Goal: Task Accomplishment & Management: Use online tool/utility

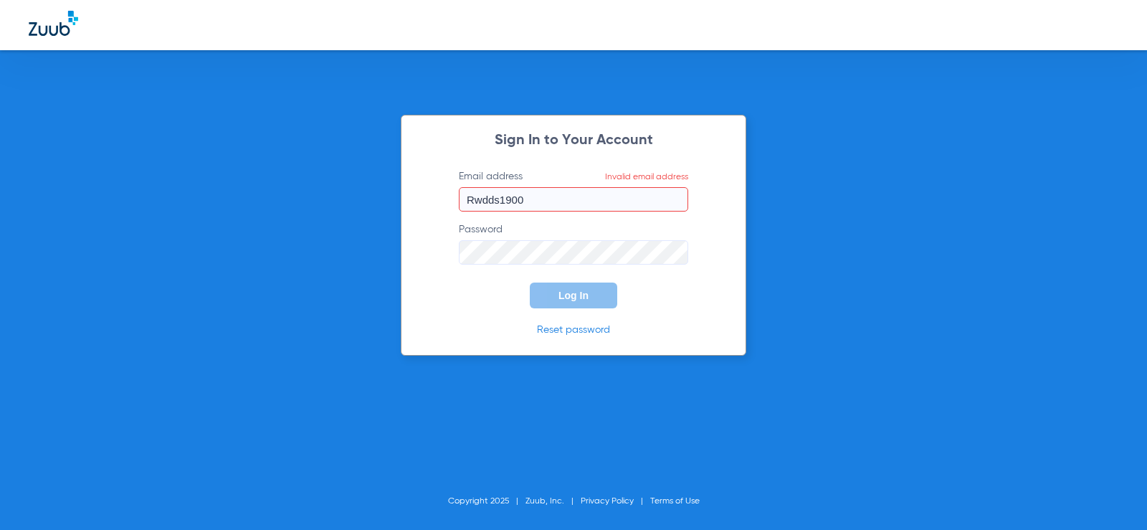
drag, startPoint x: 545, startPoint y: 194, endPoint x: 39, endPoint y: 65, distance: 522.2
click at [133, 113] on div "Sign In to Your Account Email address Invalid email address Rwdds1900 Password …" at bounding box center [573, 265] width 1147 height 530
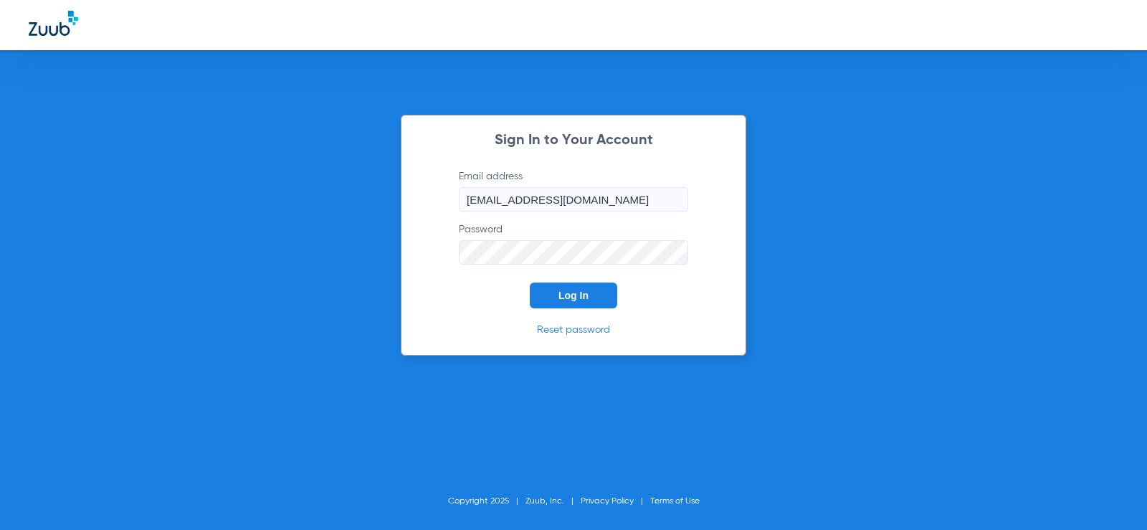
type input "[EMAIL_ADDRESS][DOMAIN_NAME]"
click at [530, 282] on button "Log In" at bounding box center [573, 295] width 87 height 26
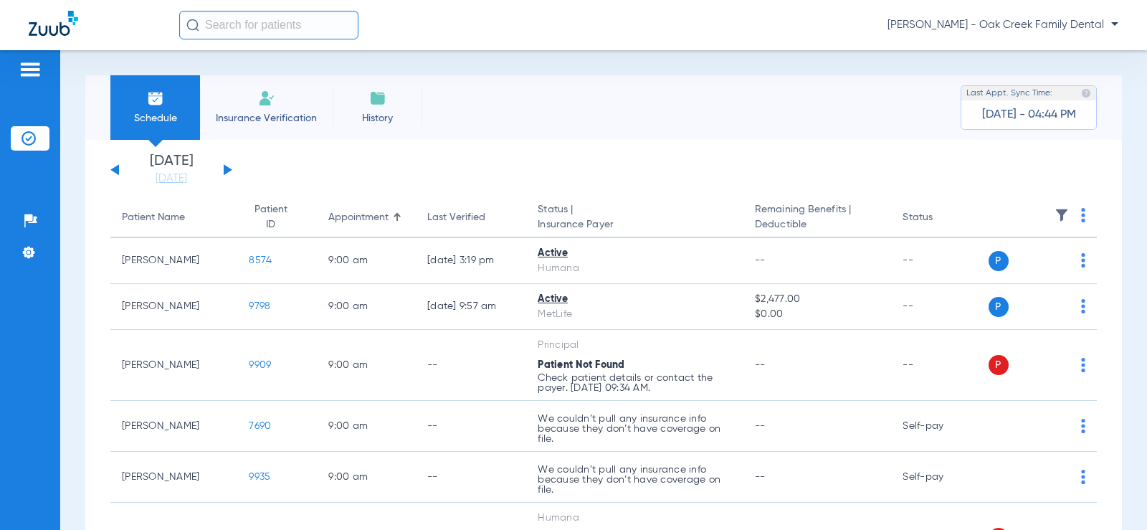
drag, startPoint x: 229, startPoint y: 176, endPoint x: 222, endPoint y: 170, distance: 9.2
click at [226, 176] on div "[DATE] [DATE] [DATE] [DATE] [DATE] [DATE] [DATE] [DATE] [DATE] [DATE] [DATE] [D…" at bounding box center [171, 170] width 122 height 32
click at [226, 168] on button at bounding box center [228, 169] width 9 height 11
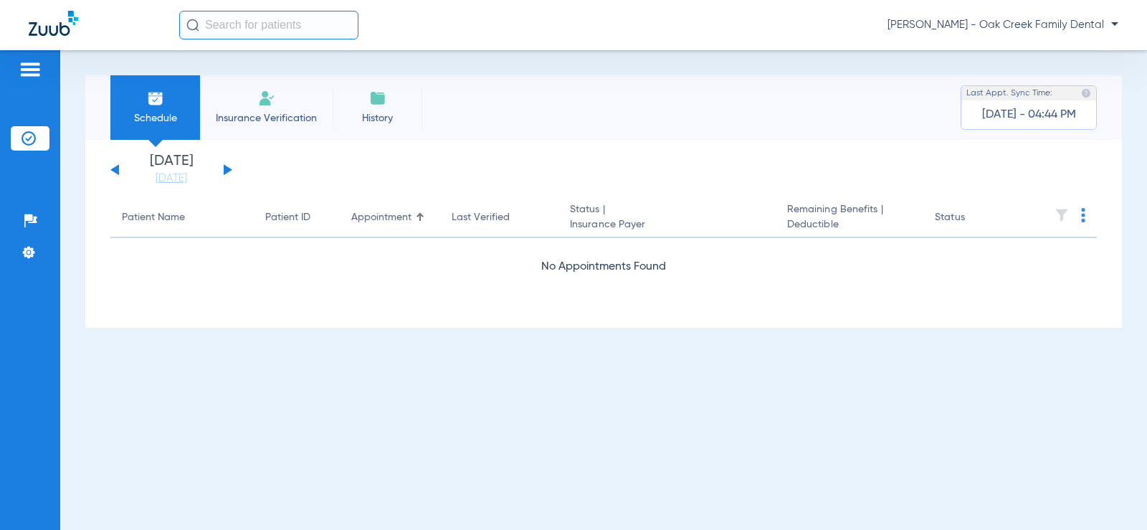
click at [226, 168] on button at bounding box center [228, 169] width 9 height 11
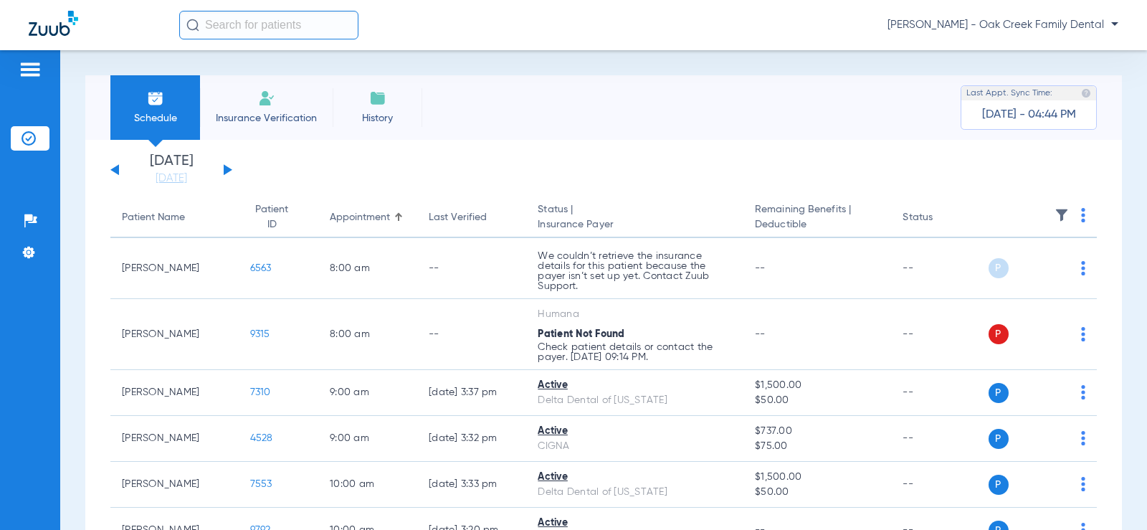
click at [226, 168] on button at bounding box center [228, 169] width 9 height 11
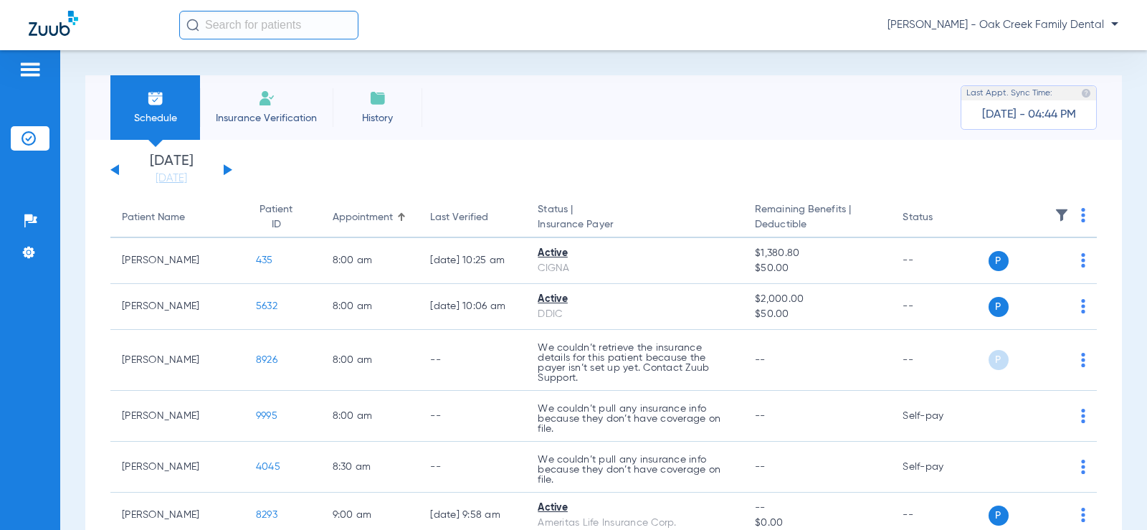
click at [232, 167] on div "[DATE] [DATE] [DATE] [DATE] [DATE] [DATE] [DATE] [DATE] [DATE] [DATE] [DATE] [D…" at bounding box center [171, 170] width 122 height 32
click at [229, 168] on button at bounding box center [228, 169] width 9 height 11
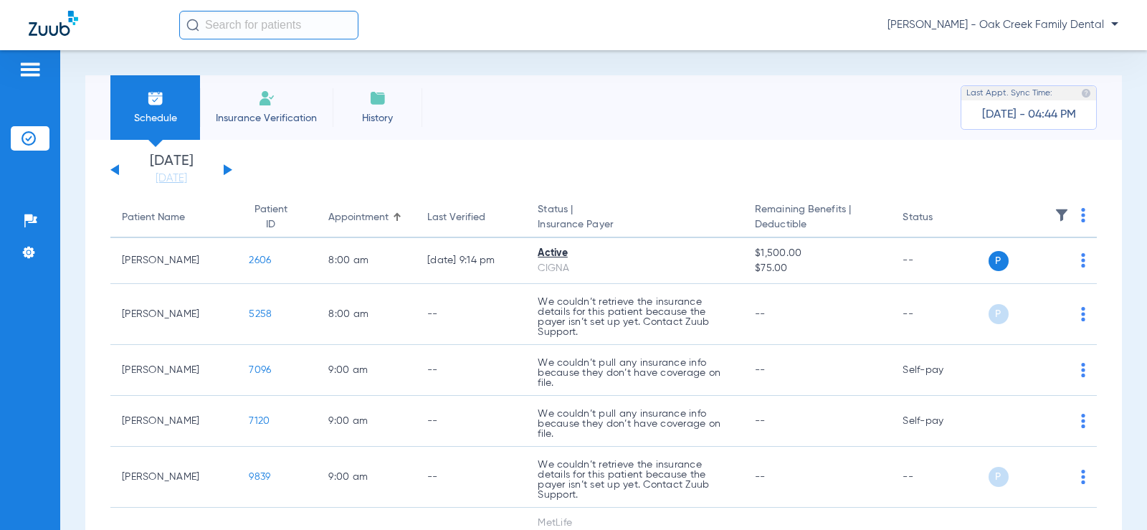
click at [1067, 220] on th at bounding box center [1043, 218] width 109 height 40
click at [1083, 228] on th at bounding box center [1043, 218] width 109 height 40
click at [1075, 219] on th at bounding box center [1043, 218] width 109 height 40
click at [1081, 219] on img at bounding box center [1083, 215] width 4 height 14
click at [1022, 276] on span "Verify All" at bounding box center [1018, 272] width 90 height 10
